Goal: Contribute content: Contribute content

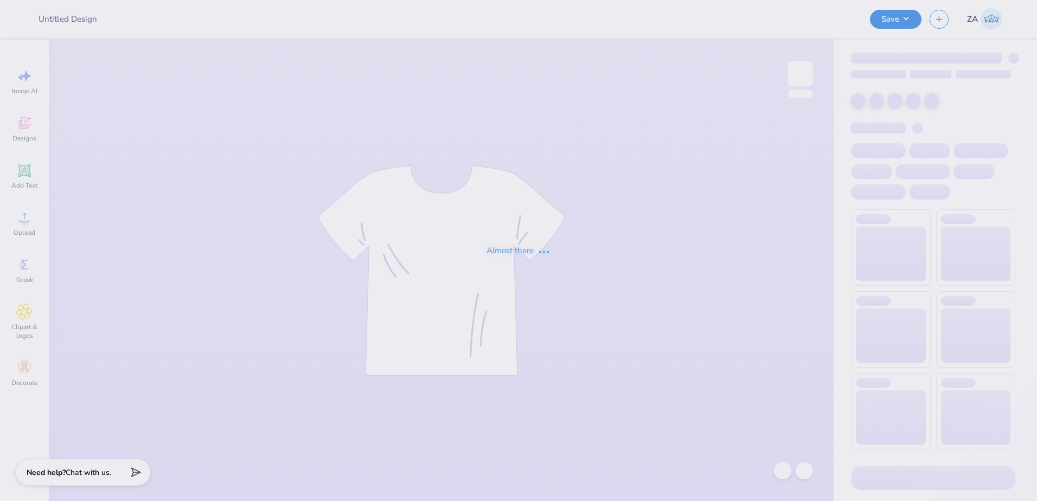
type input "Merch for Tau Kappa Epsilon"
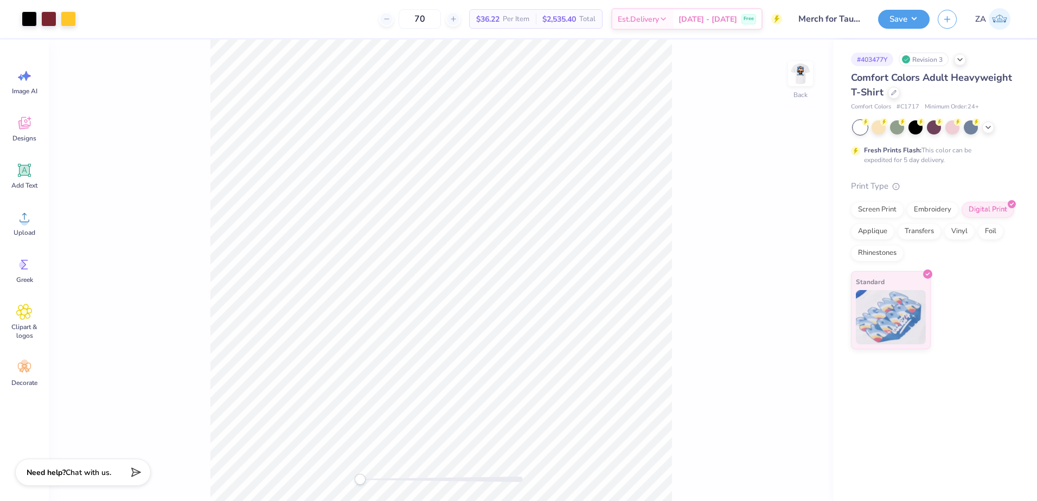
click at [804, 77] on img at bounding box center [801, 74] width 22 height 22
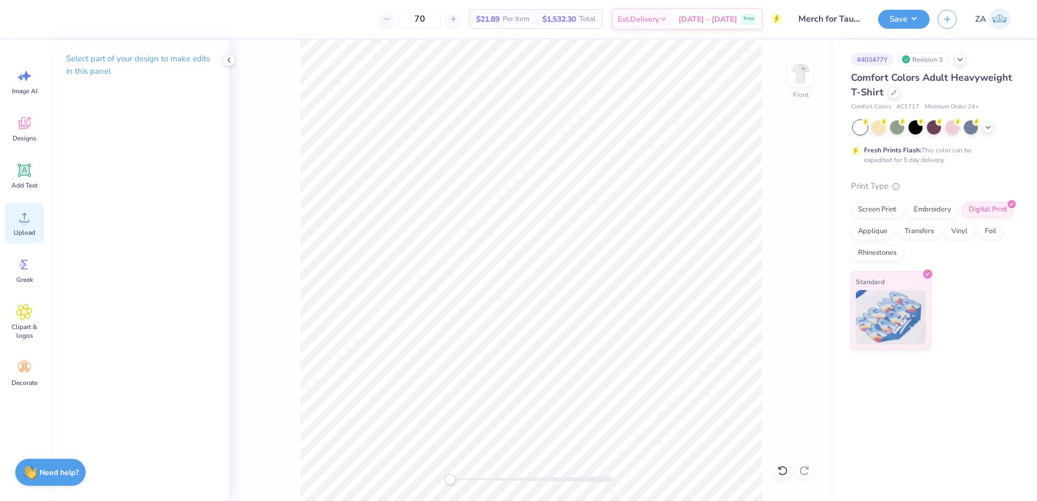
click at [43, 227] on div "Upload" at bounding box center [24, 223] width 39 height 41
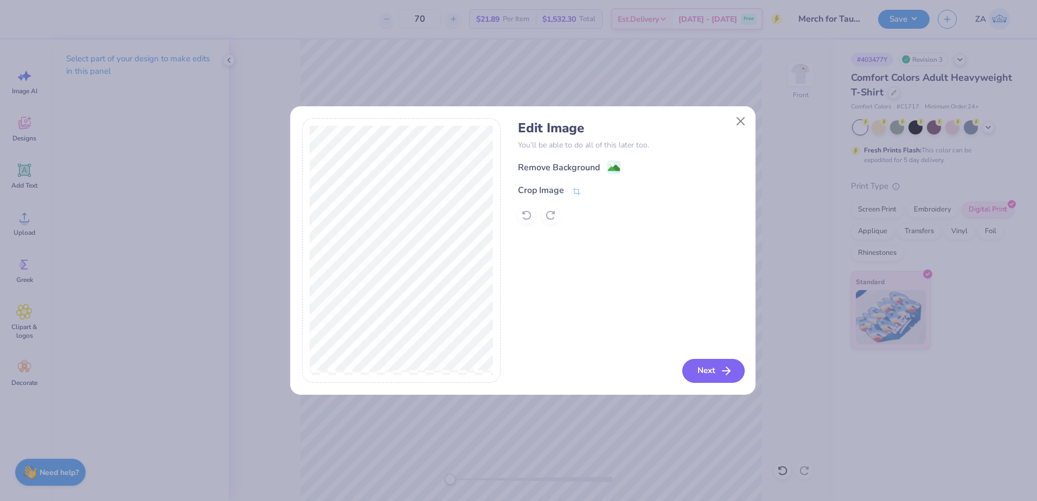
click at [698, 365] on button "Next" at bounding box center [714, 371] width 62 height 24
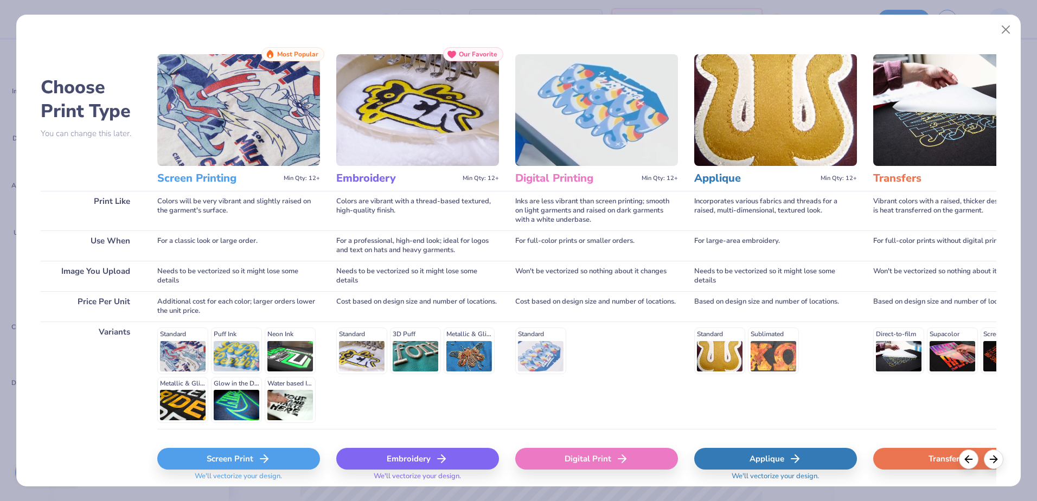
click at [604, 459] on div "Digital Print" at bounding box center [596, 459] width 163 height 22
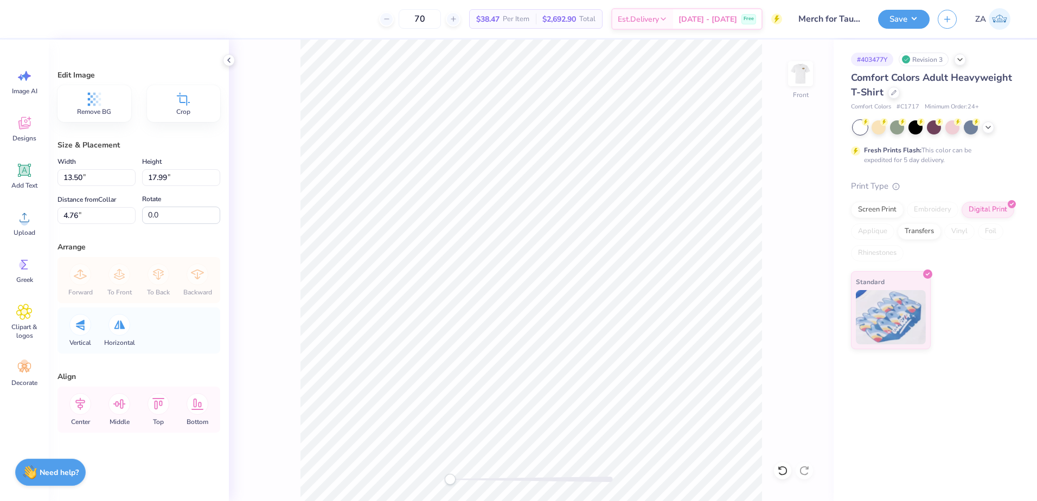
type input "10.21"
type input "13.60"
type input "9.13"
click at [196, 180] on input "13.60" at bounding box center [181, 177] width 78 height 17
click at [86, 176] on input "10.21" at bounding box center [97, 177] width 78 height 17
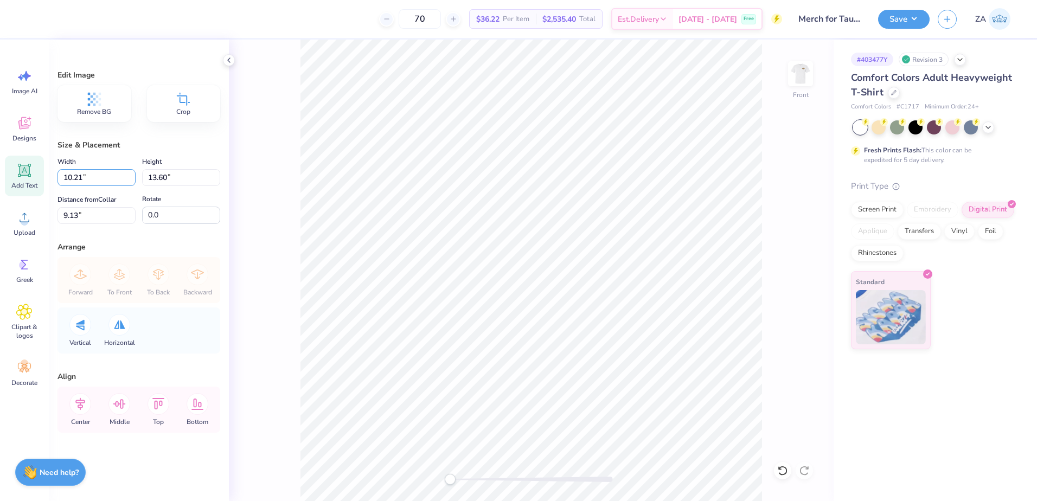
drag, startPoint x: 85, startPoint y: 176, endPoint x: 42, endPoint y: 174, distance: 42.4
click at [42, 174] on div "70 $36.22 Per Item $2,535.40 Total Est. Delivery [DATE] - [DATE] Free Design Ti…" at bounding box center [518, 250] width 1037 height 501
type input "11.00"
type input "14.66"
type input "5.59"
